Goal: Information Seeking & Learning: Learn about a topic

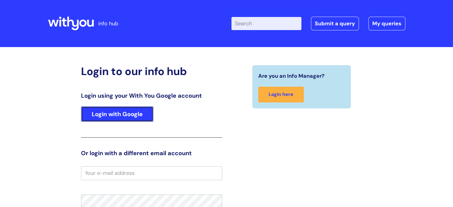
click at [103, 117] on link "Login with Google" at bounding box center [117, 114] width 72 height 16
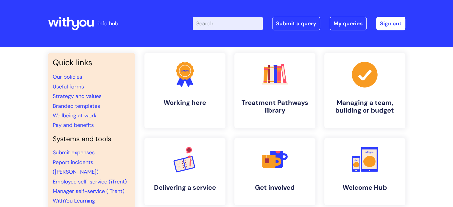
click at [217, 25] on input "Enter your search term here..." at bounding box center [228, 23] width 70 height 13
type input "covid"
click button "Search" at bounding box center [0, 0] width 0 height 0
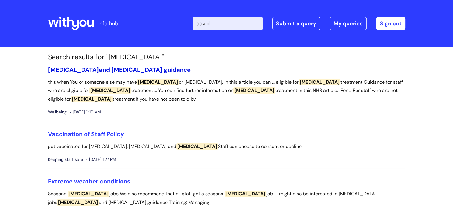
click at [88, 68] on link "Covid-19 and flu guidance" at bounding box center [119, 70] width 143 height 8
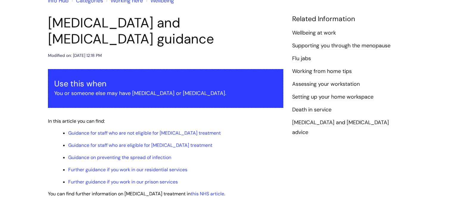
scroll to position [89, 0]
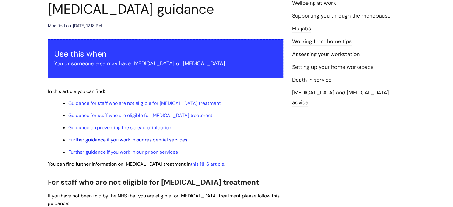
click at [160, 137] on link "Further guidance if you work in our residential services" at bounding box center [127, 140] width 119 height 6
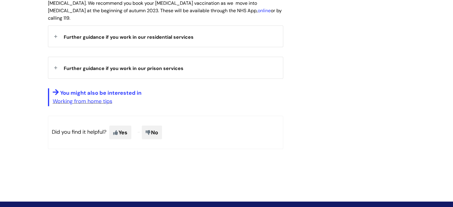
click at [56, 26] on div "Further guidance if you work in our residential services" at bounding box center [165, 36] width 235 height 21
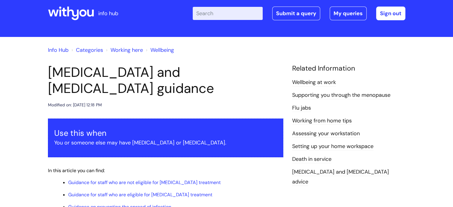
scroll to position [0, 0]
